Goal: Find contact information: Find contact information

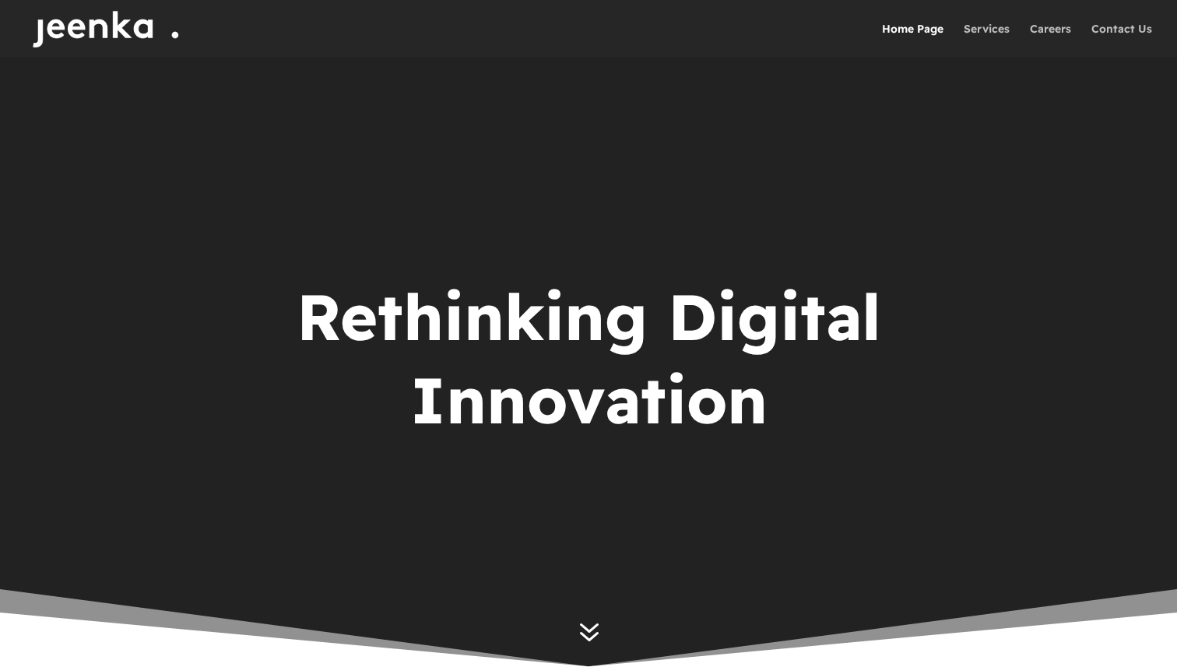
click at [1070, 19] on div at bounding box center [611, 29] width 1177 height 58
click at [1070, 26] on link "Careers" at bounding box center [1050, 40] width 41 height 34
click at [1102, 23] on link "Contact Us" at bounding box center [1122, 40] width 61 height 34
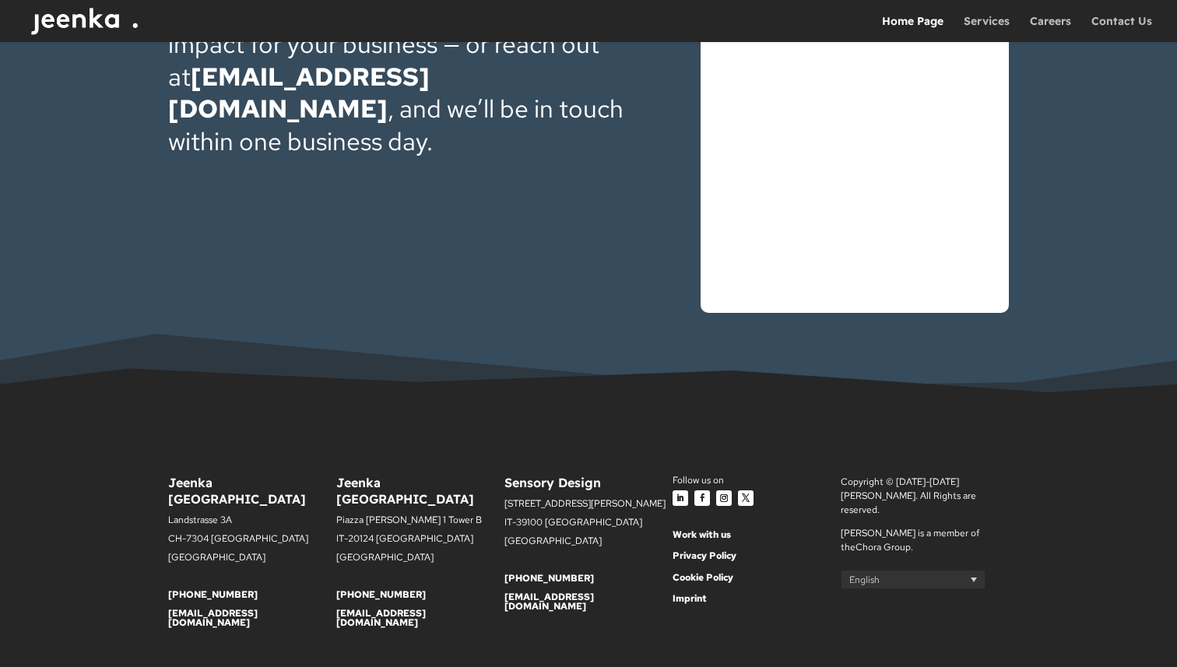
scroll to position [5019, 0]
drag, startPoint x: 429, startPoint y: 582, endPoint x: 336, endPoint y: 582, distance: 92.7
click at [336, 610] on p "[EMAIL_ADDRESS][DOMAIN_NAME]" at bounding box center [420, 619] width 168 height 19
copy link "[EMAIL_ADDRESS][DOMAIN_NAME]"
